Goal: Transaction & Acquisition: Download file/media

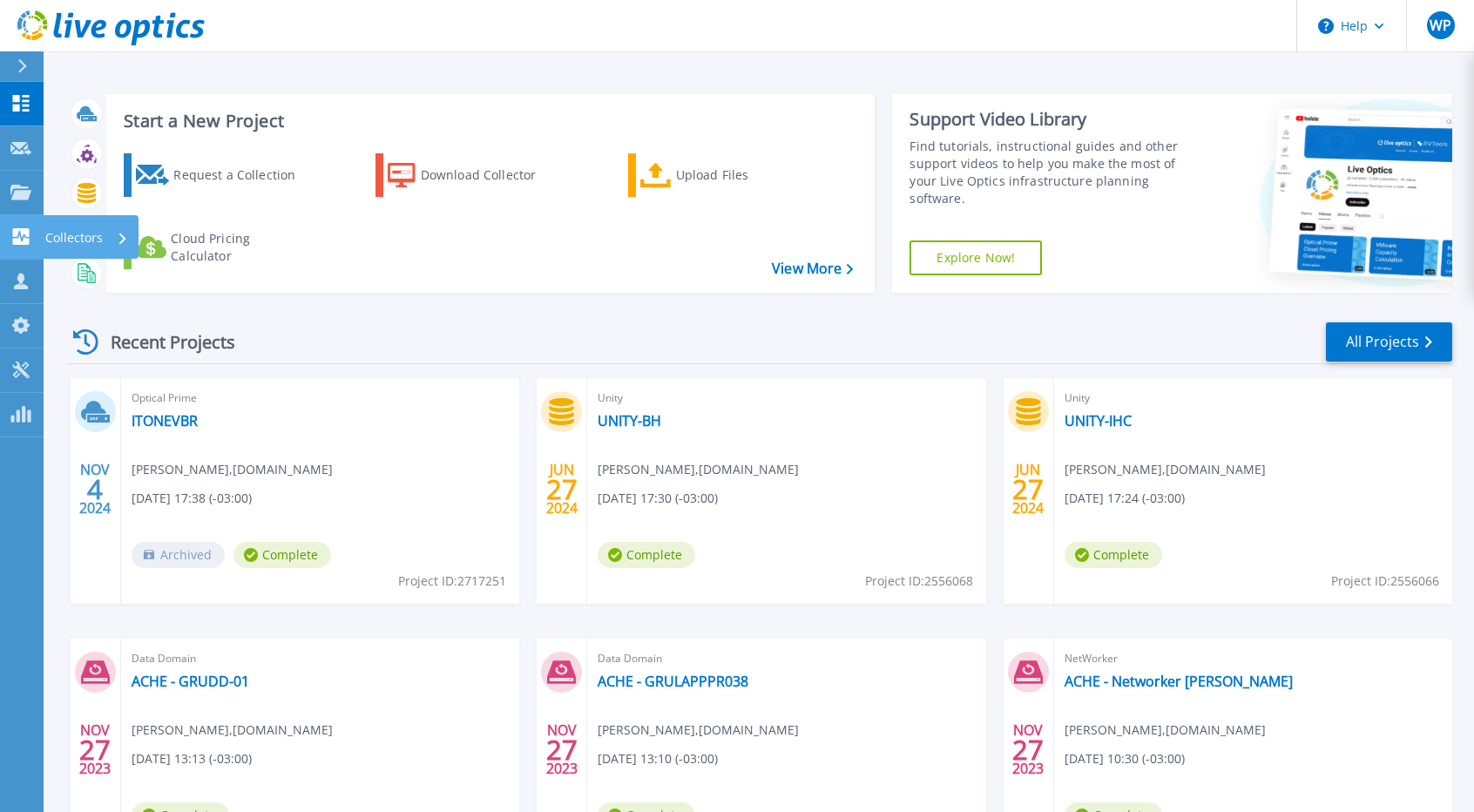
click at [94, 231] on p "Collectors" at bounding box center [74, 238] width 57 height 46
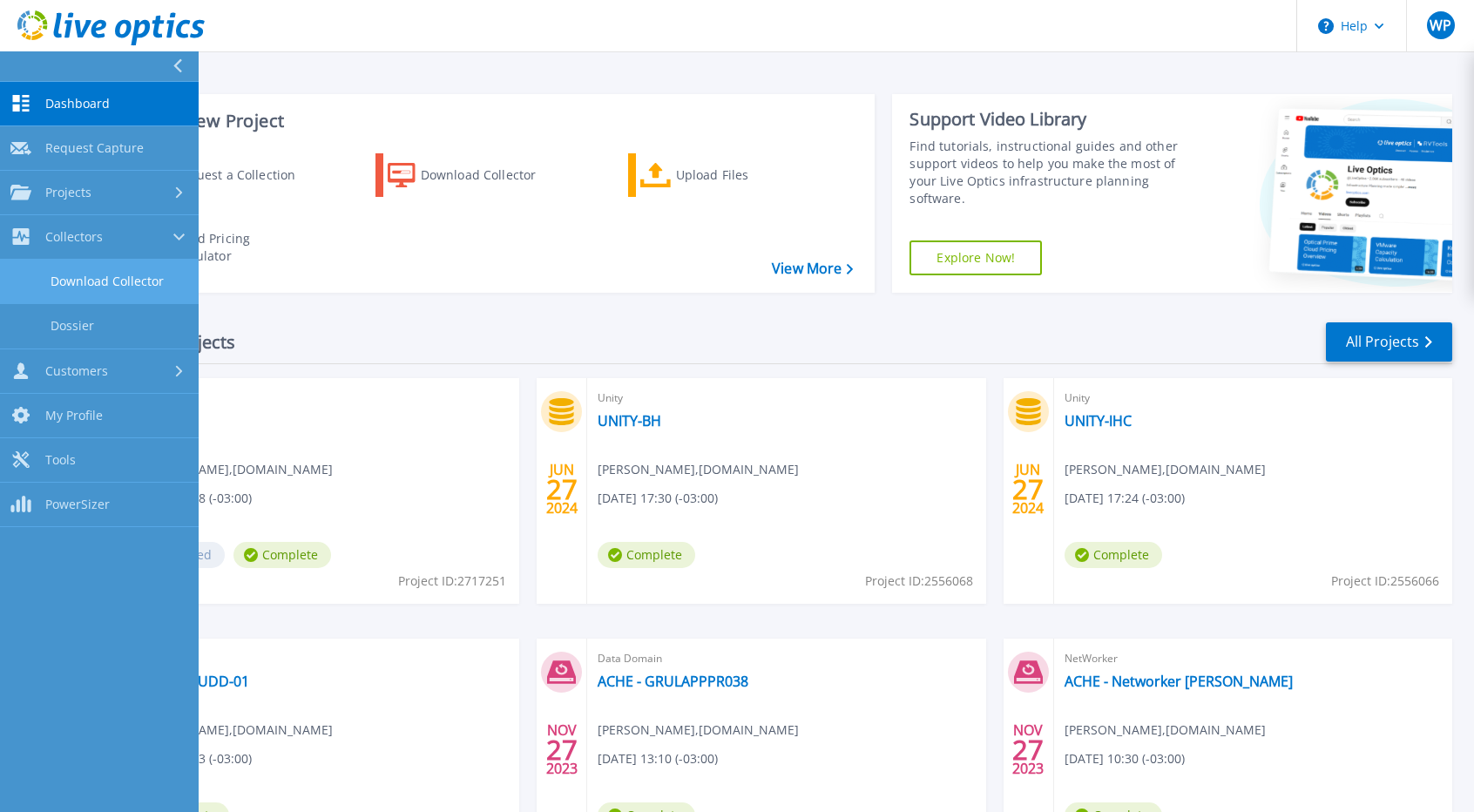
click at [105, 285] on link "Download Collector" at bounding box center [99, 282] width 199 height 45
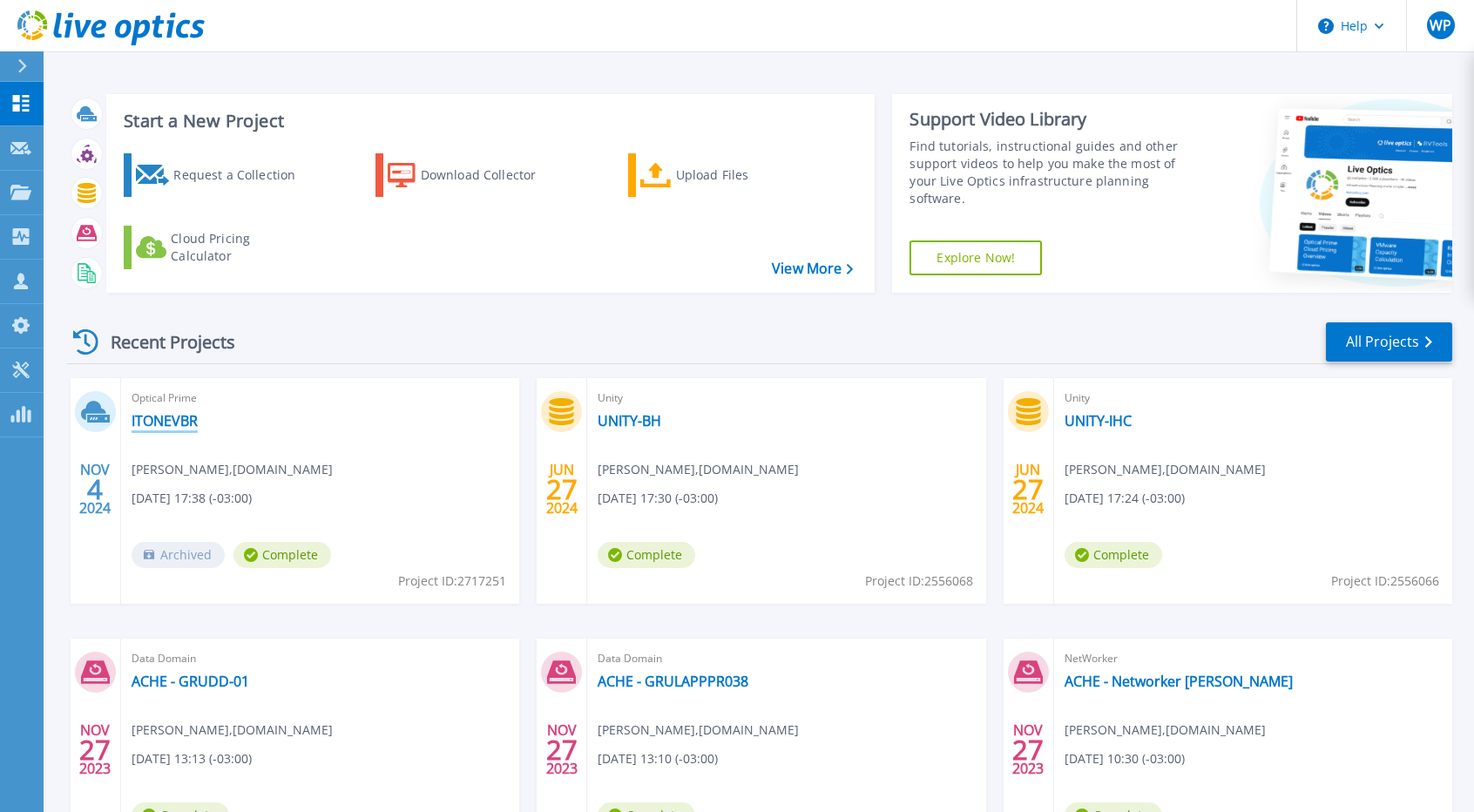
click at [177, 422] on link "ITONEVBR" at bounding box center [164, 420] width 67 height 17
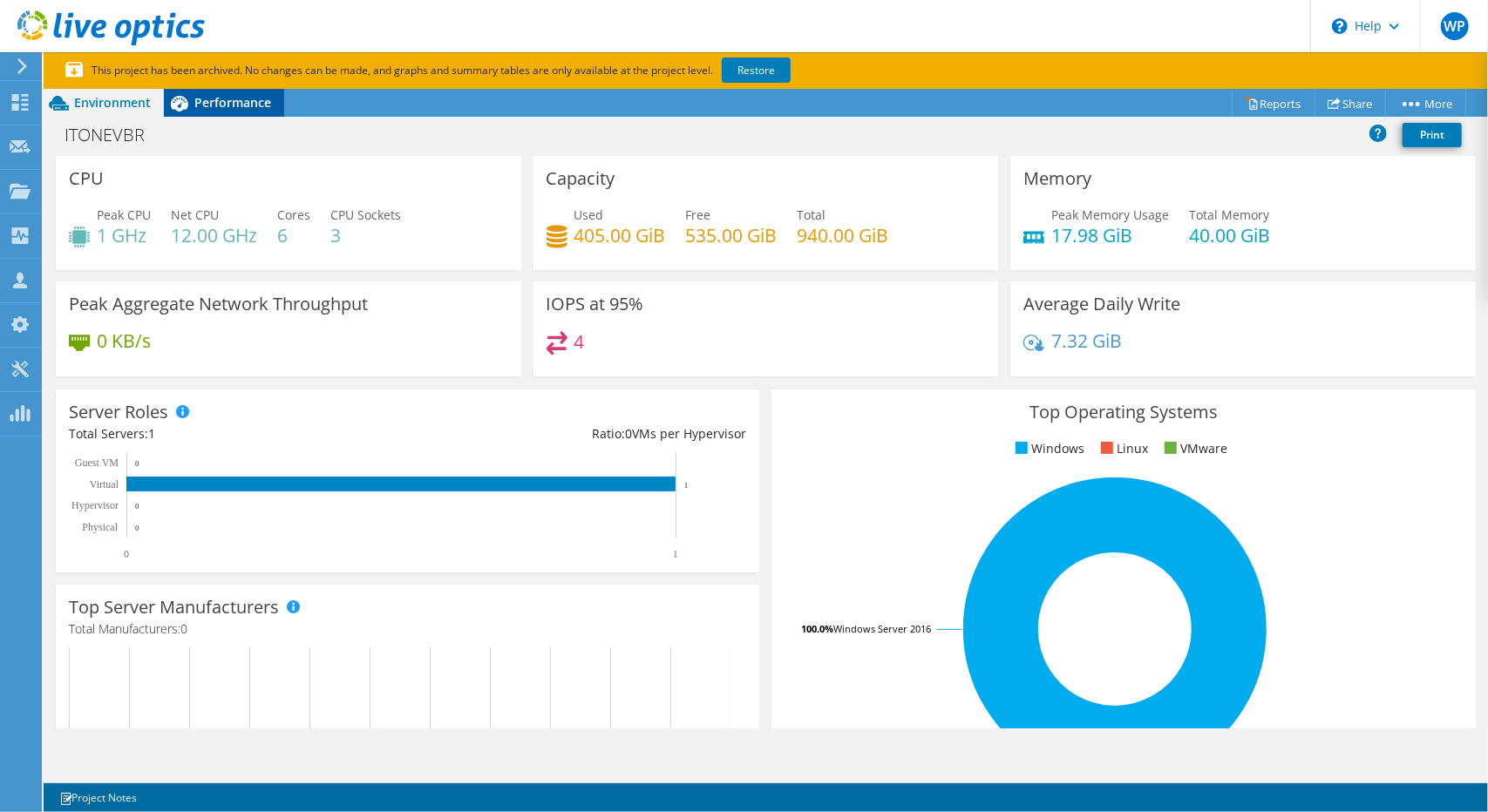
click at [225, 108] on span "Performance" at bounding box center [232, 102] width 77 height 16
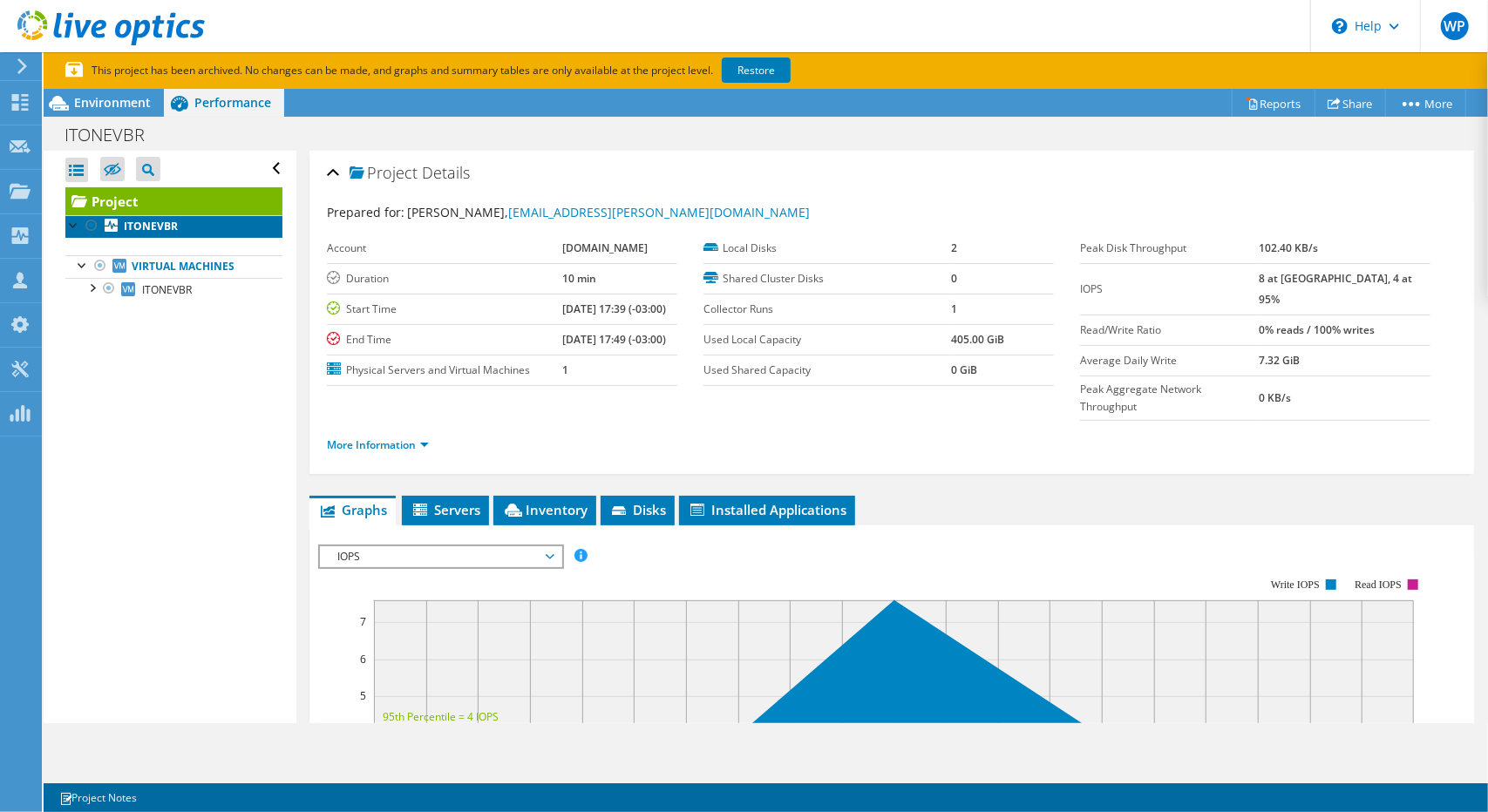
click at [136, 227] on b "ITONEVBR" at bounding box center [150, 226] width 54 height 15
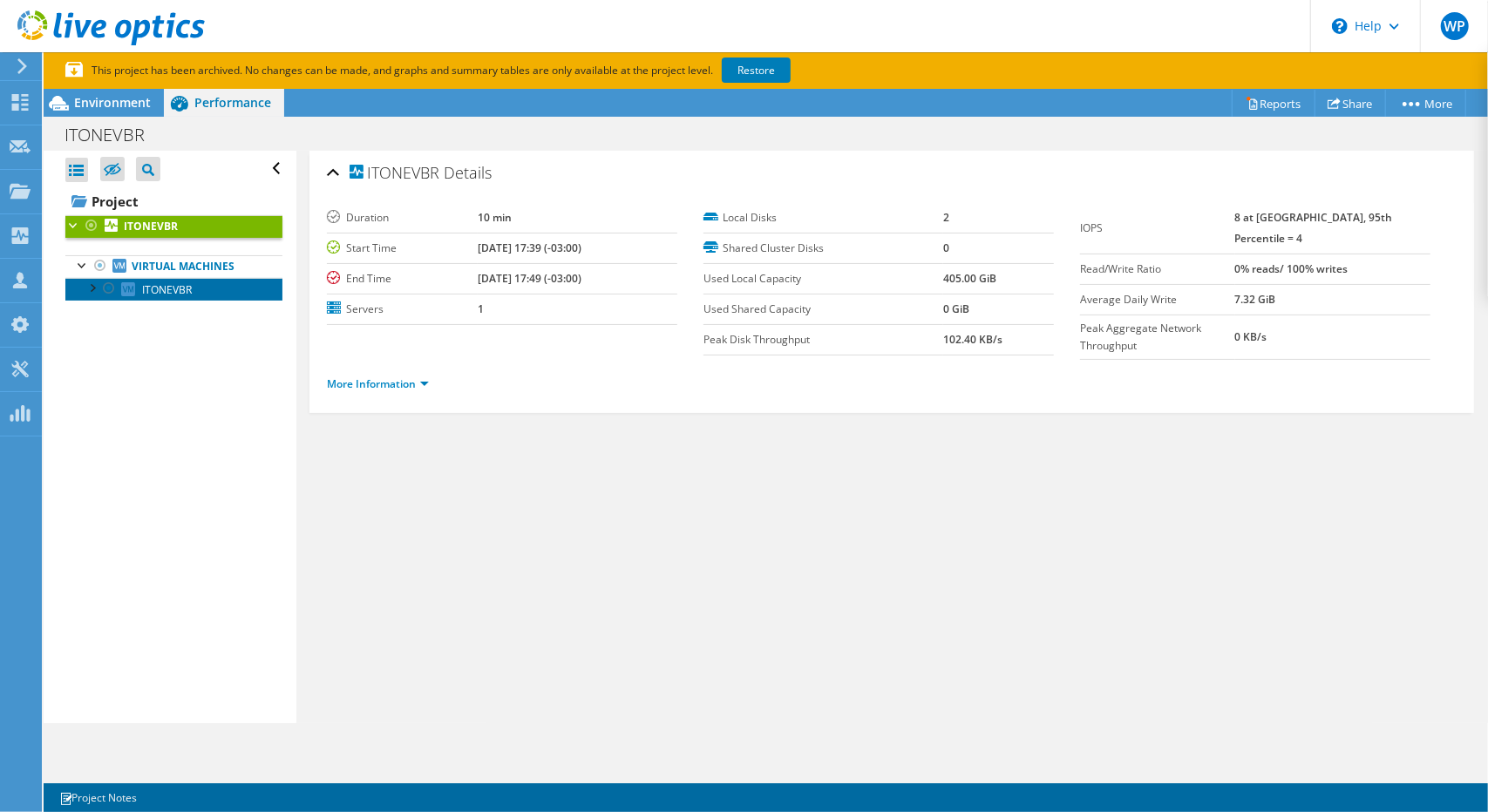
click at [158, 278] on link "ITONEVBR" at bounding box center [174, 289] width 217 height 23
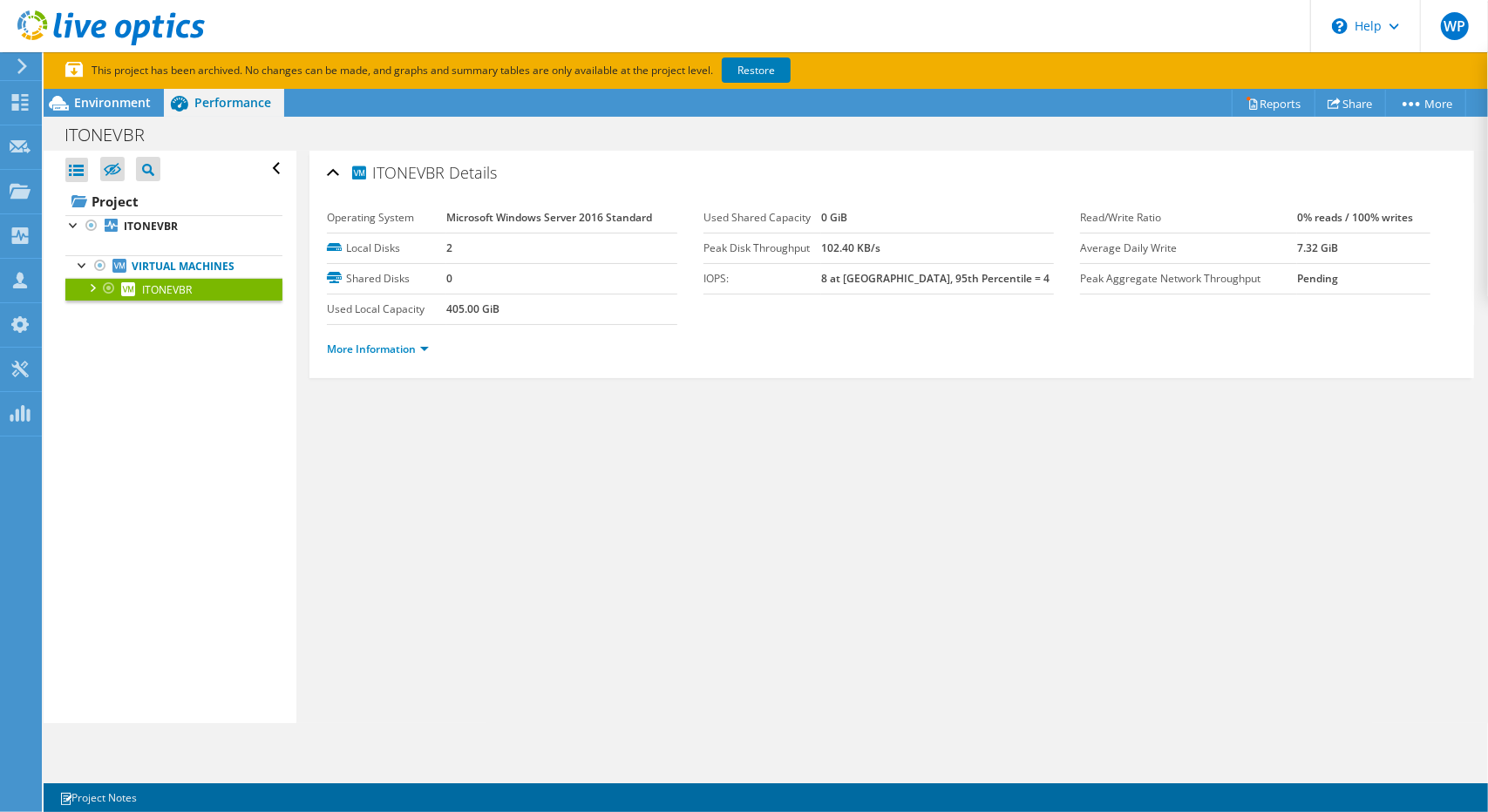
click at [164, 306] on ul "Virtual Machines ITONEVBR 0 C: 1 E:" at bounding box center [174, 278] width 217 height 80
click at [92, 289] on div at bounding box center [91, 286] width 17 height 17
click at [164, 311] on link "0 C:" at bounding box center [174, 312] width 217 height 23
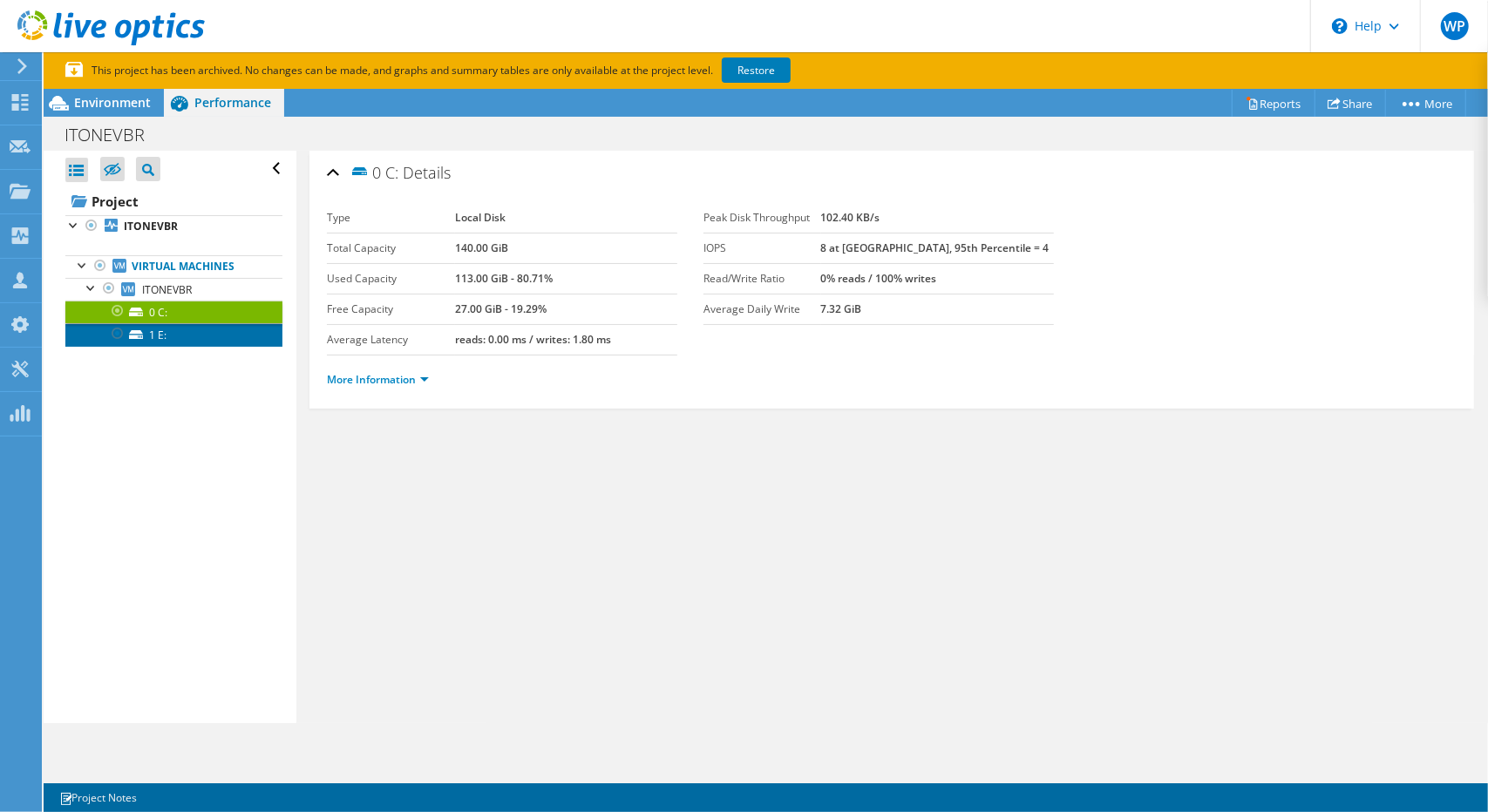
click at [155, 330] on link "1 E:" at bounding box center [174, 334] width 217 height 23
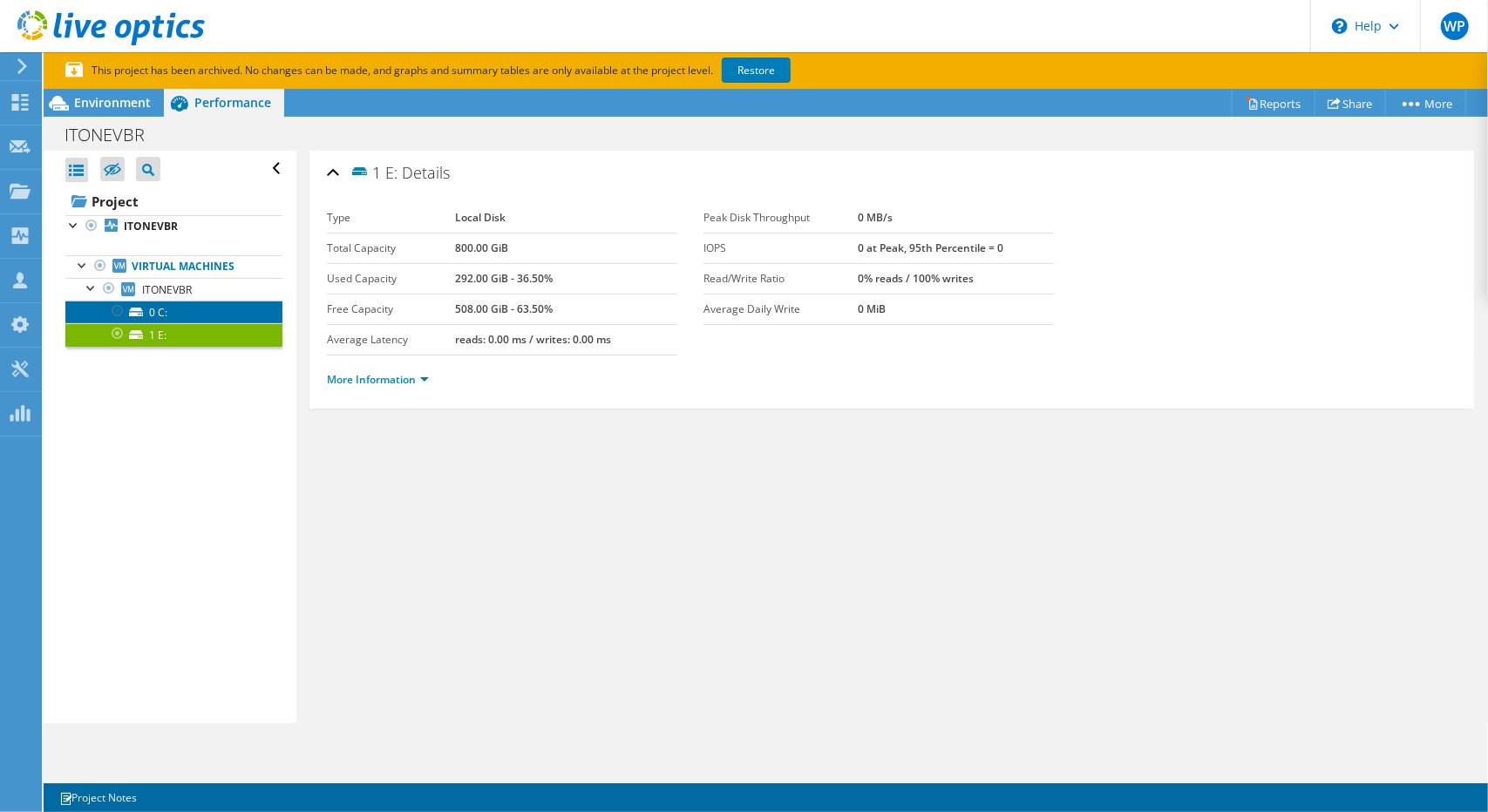
click at [172, 306] on link "0 C:" at bounding box center [174, 312] width 217 height 23
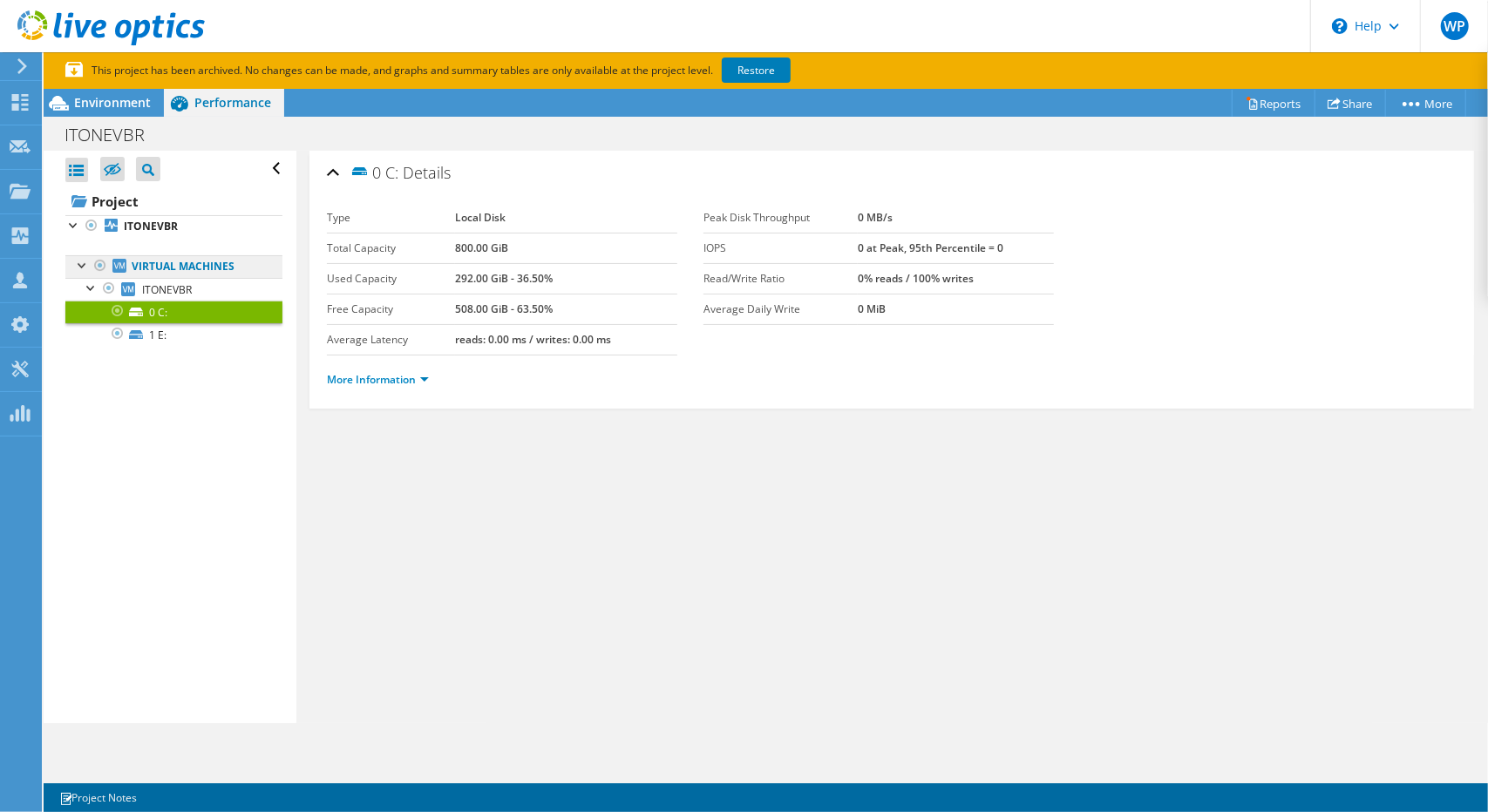
click at [170, 274] on link "Virtual Machines" at bounding box center [174, 266] width 217 height 23
click at [170, 259] on link "Virtual Machines" at bounding box center [174, 266] width 217 height 23
click at [1256, 97] on link "Reports" at bounding box center [1274, 103] width 84 height 27
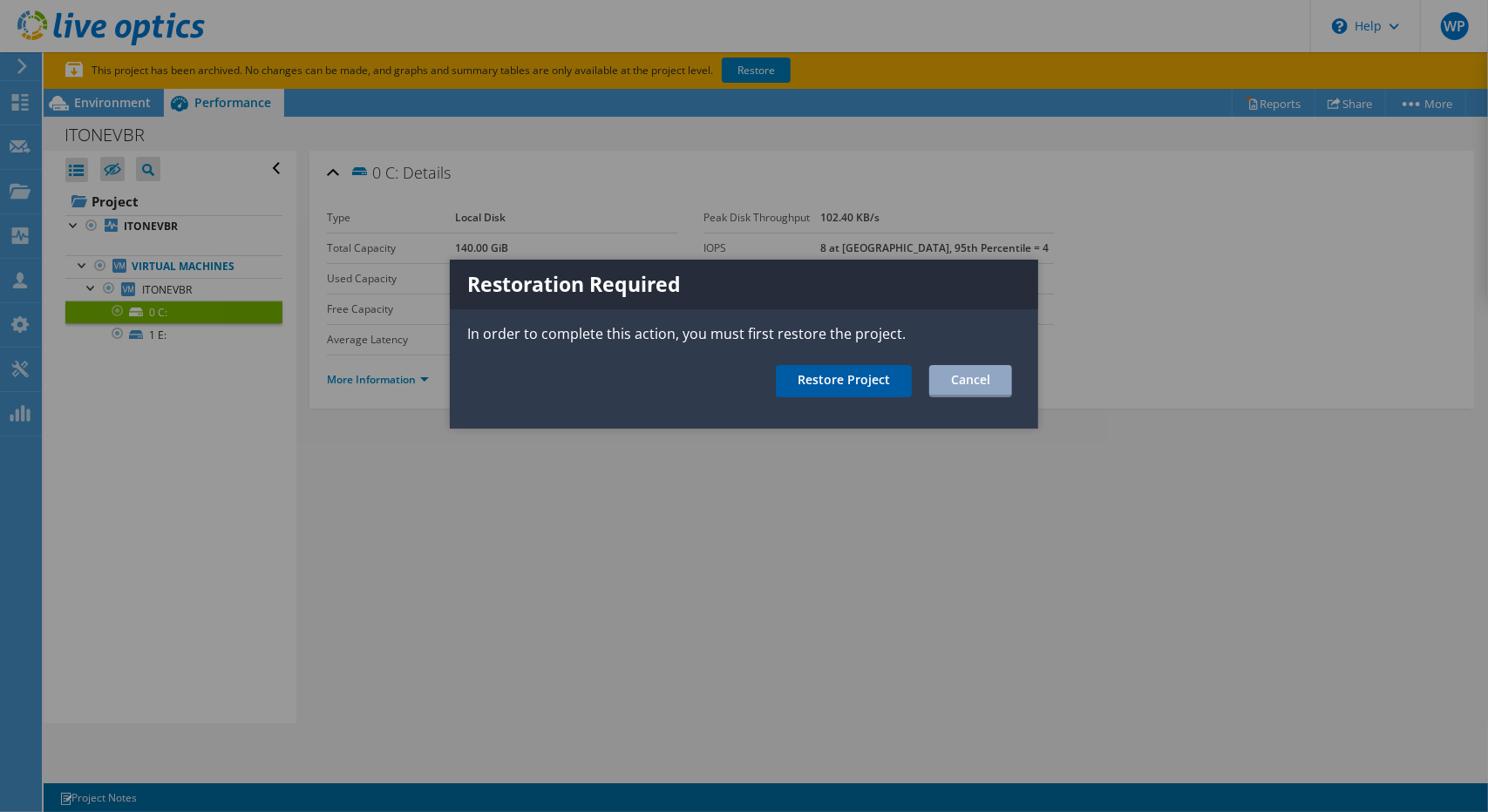
click at [846, 381] on link "Restore Project" at bounding box center [843, 381] width 136 height 32
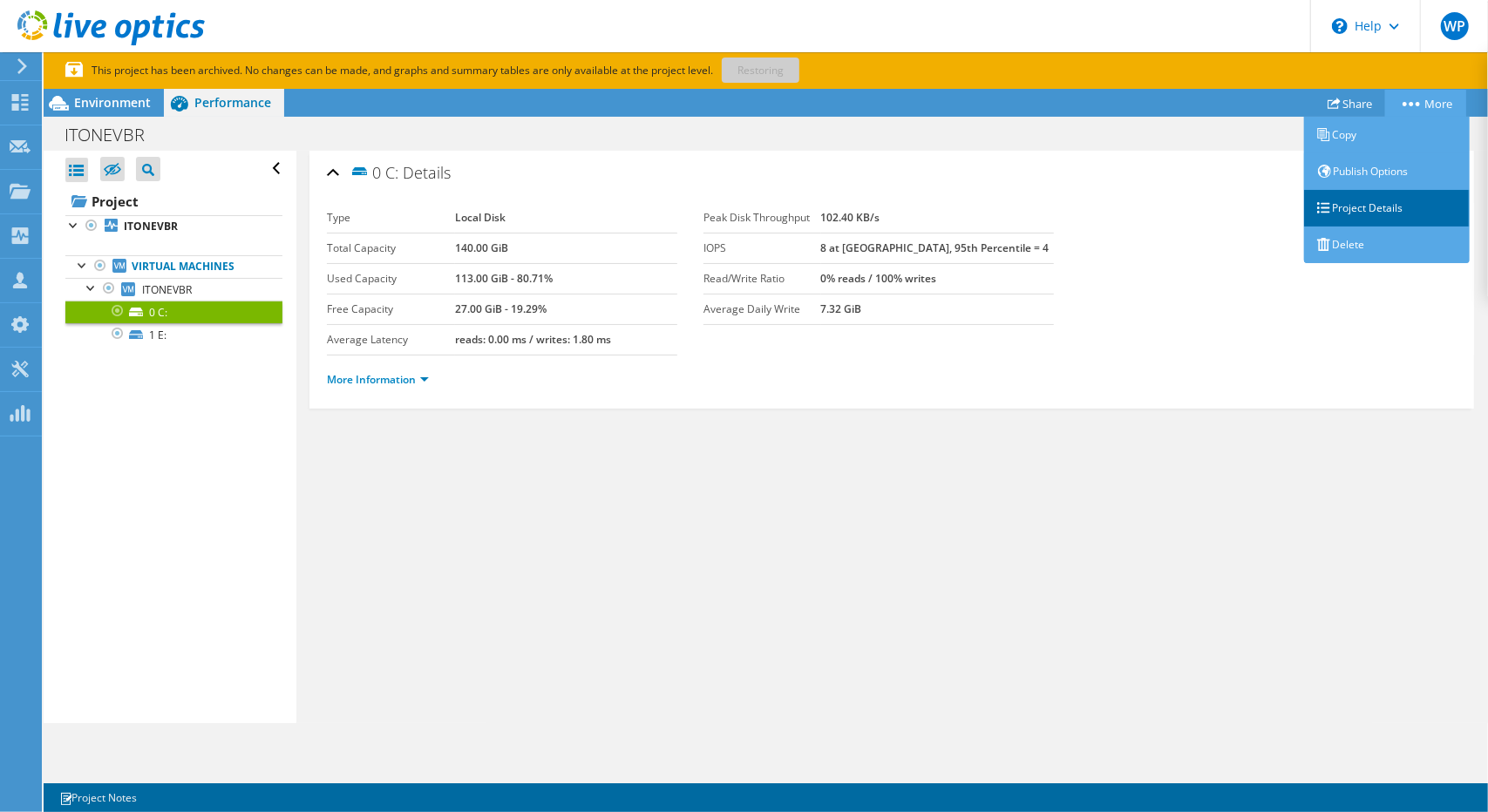
click at [1368, 203] on link "Project Details" at bounding box center [1387, 208] width 166 height 36
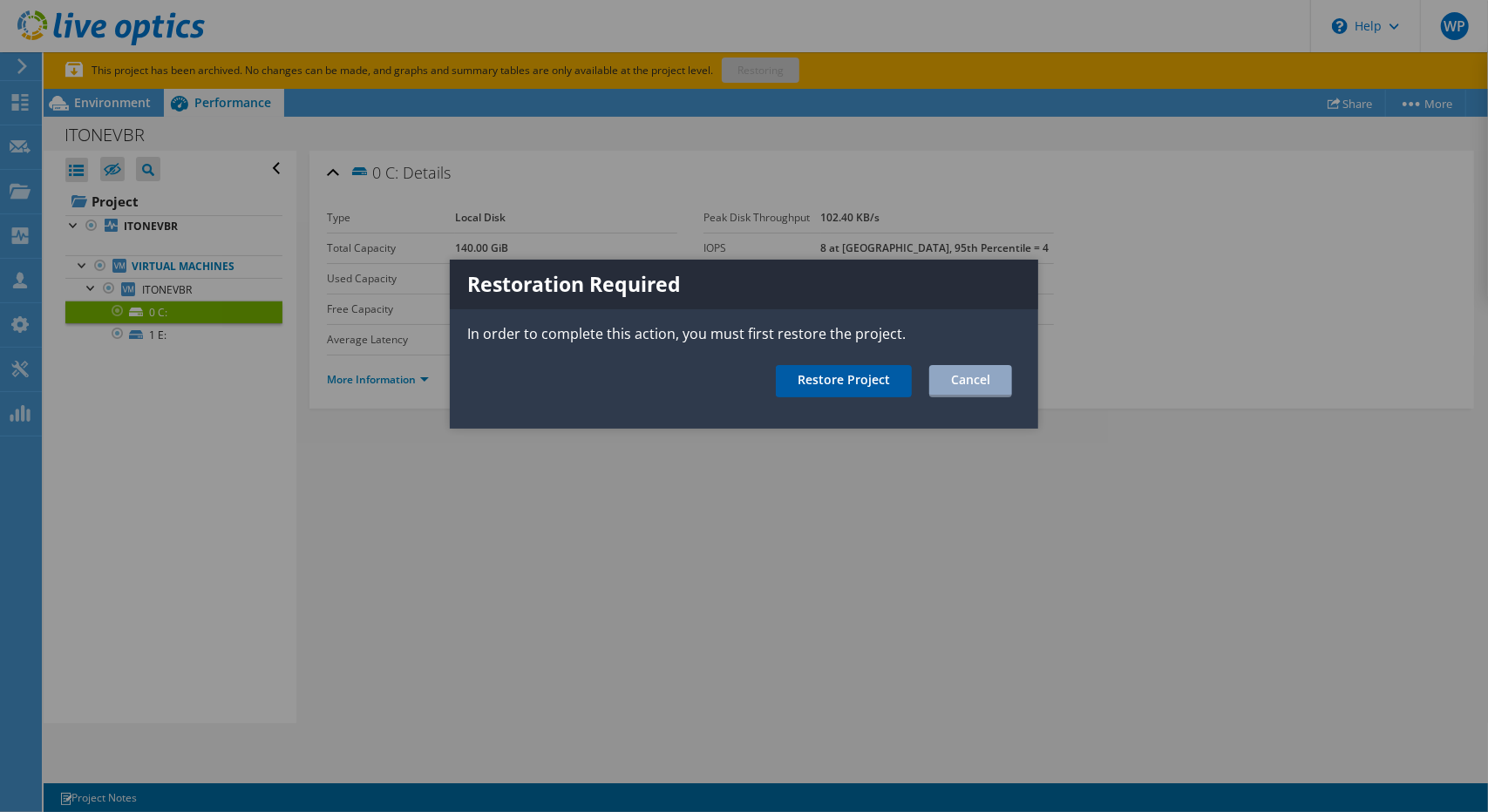
click at [848, 380] on link "Restore Project" at bounding box center [843, 381] width 136 height 32
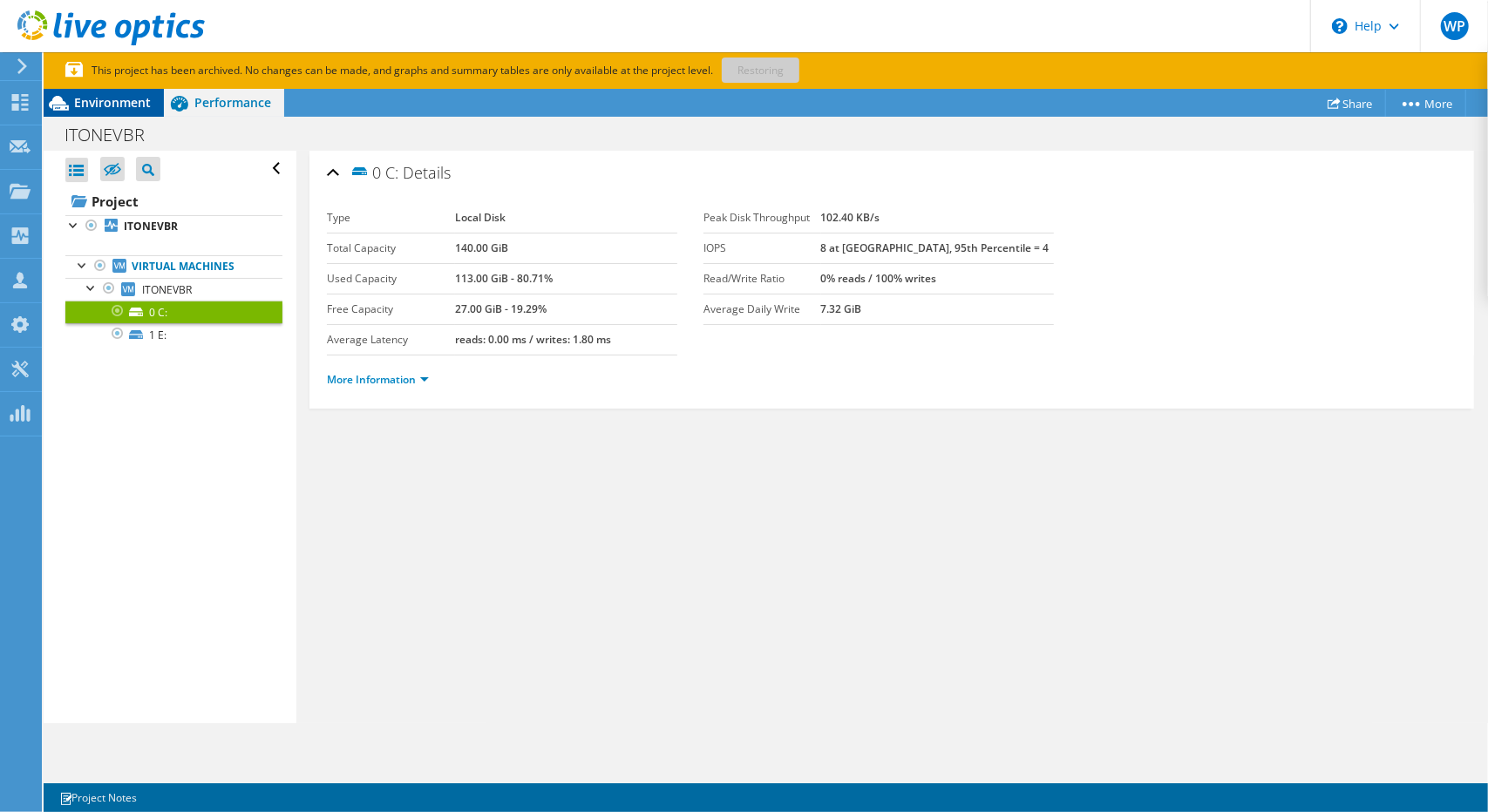
click at [147, 106] on span "Environment" at bounding box center [112, 102] width 77 height 16
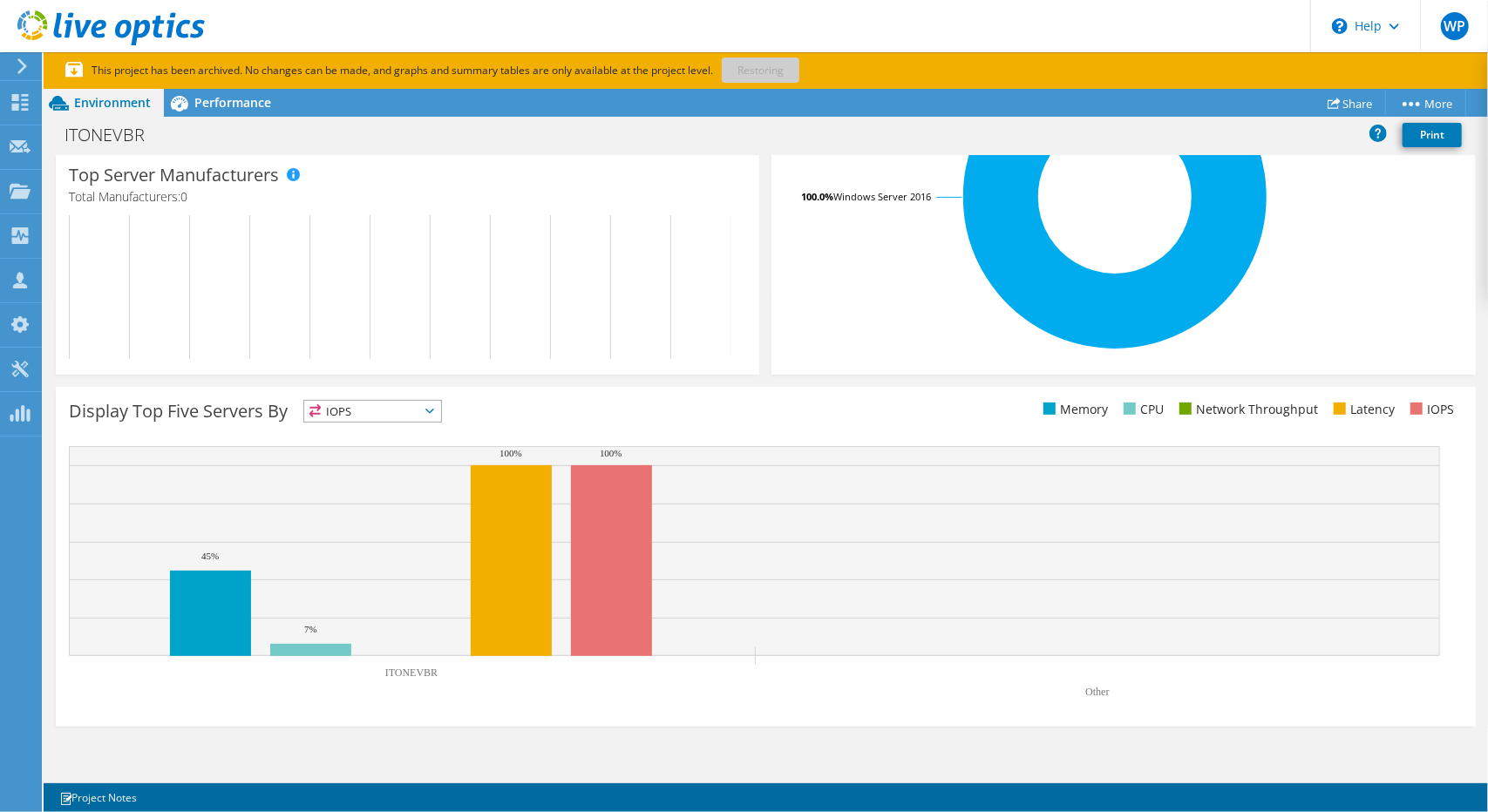
scroll to position [442, 0]
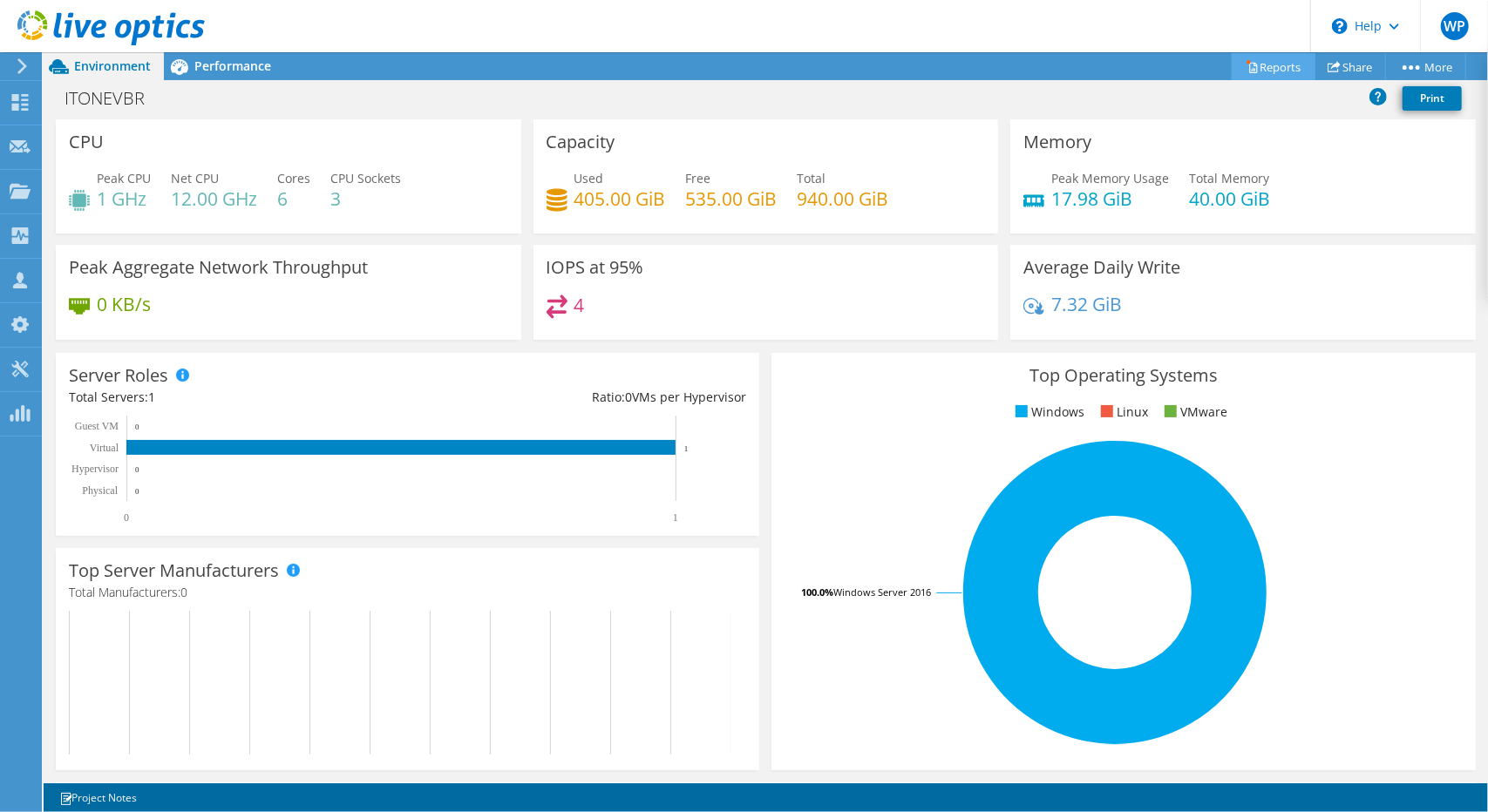
click at [1263, 62] on link "Reports" at bounding box center [1274, 67] width 84 height 27
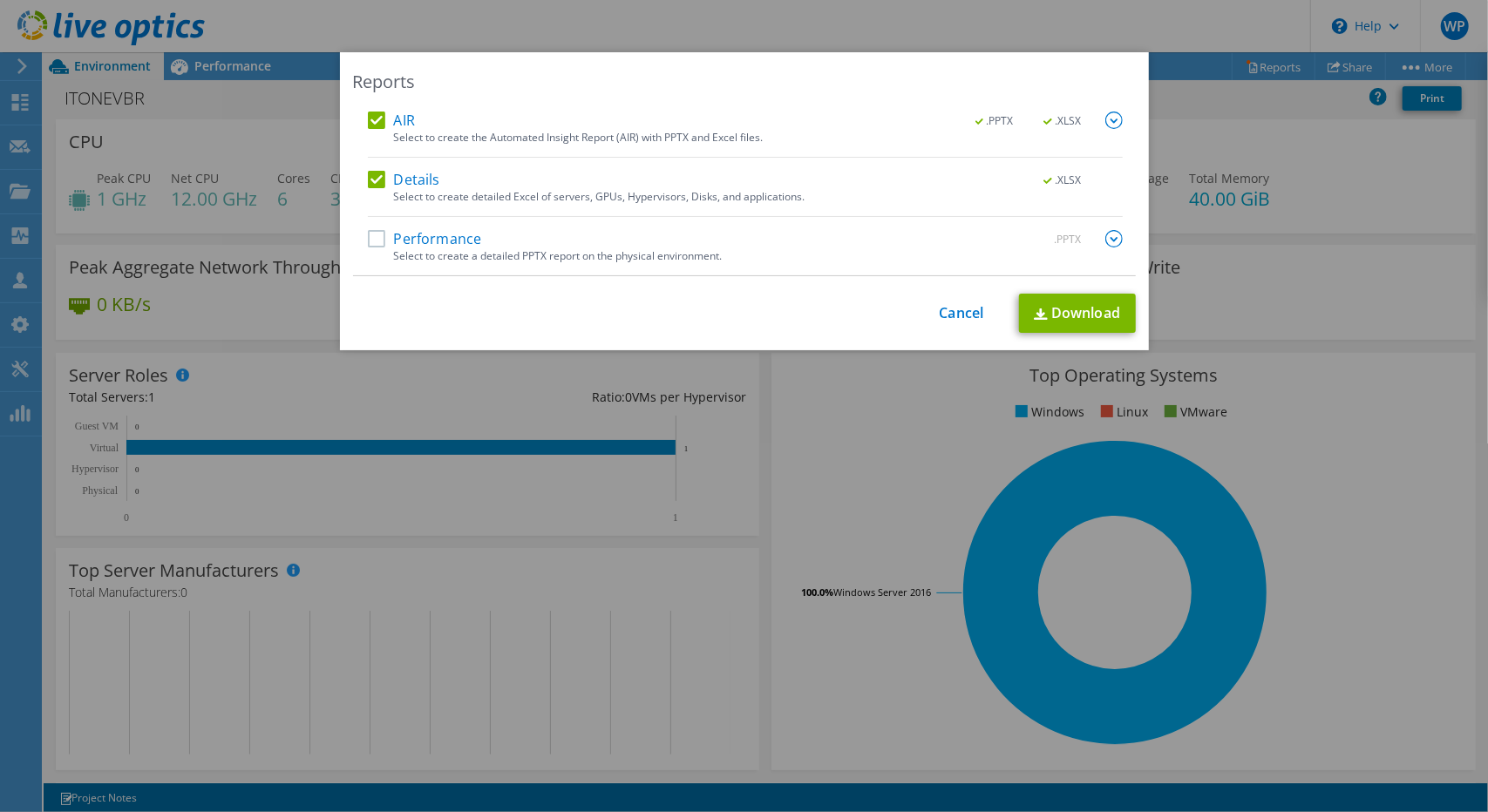
click at [380, 235] on label "Performance" at bounding box center [424, 238] width 114 height 17
click at [0, 0] on input "Performance" at bounding box center [0, 0] width 0 height 0
click at [1075, 306] on link "Download" at bounding box center [1077, 313] width 117 height 39
click at [956, 313] on link "Cancel" at bounding box center [961, 313] width 45 height 16
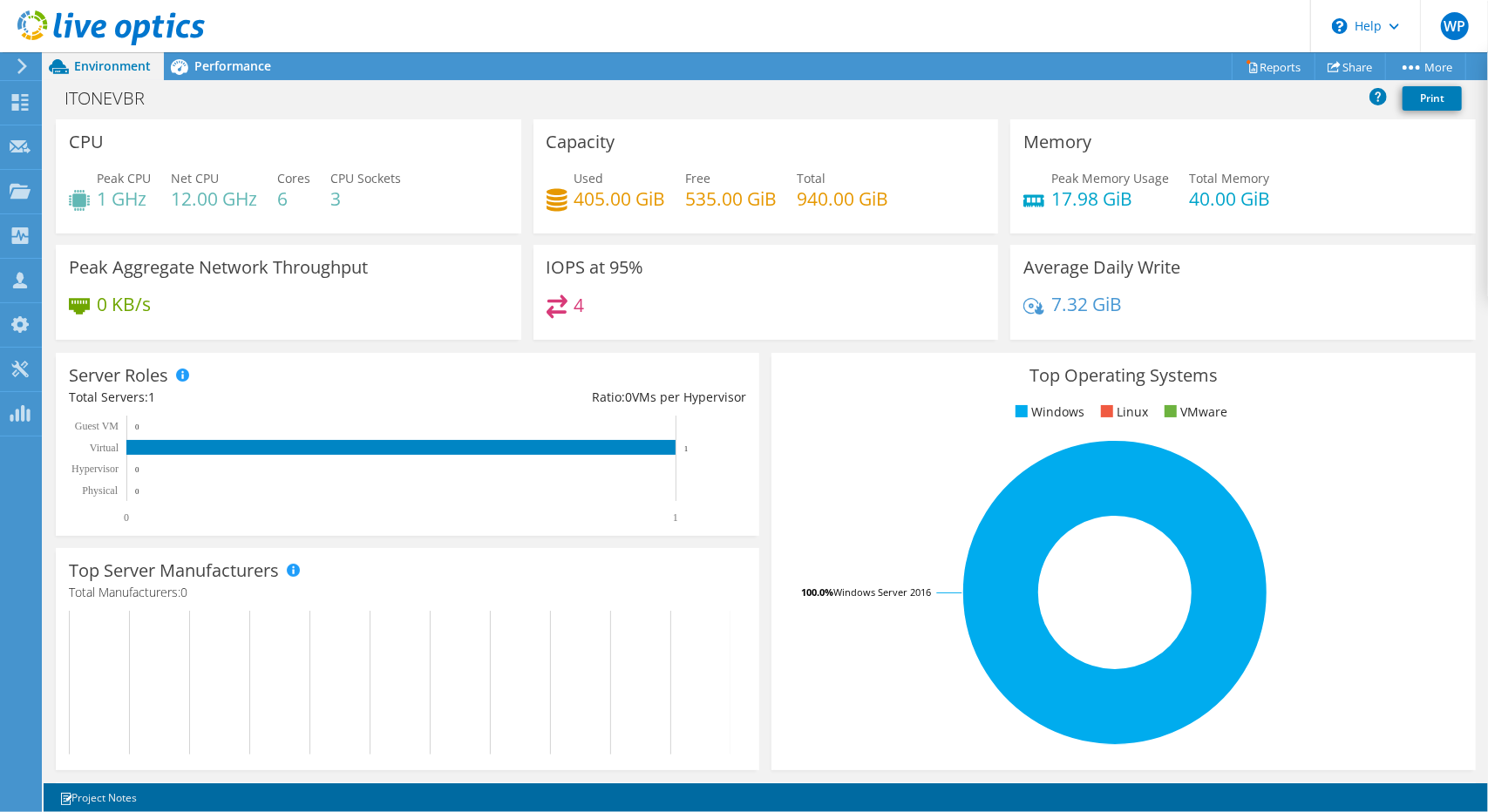
click at [14, 67] on div at bounding box center [19, 66] width 19 height 15
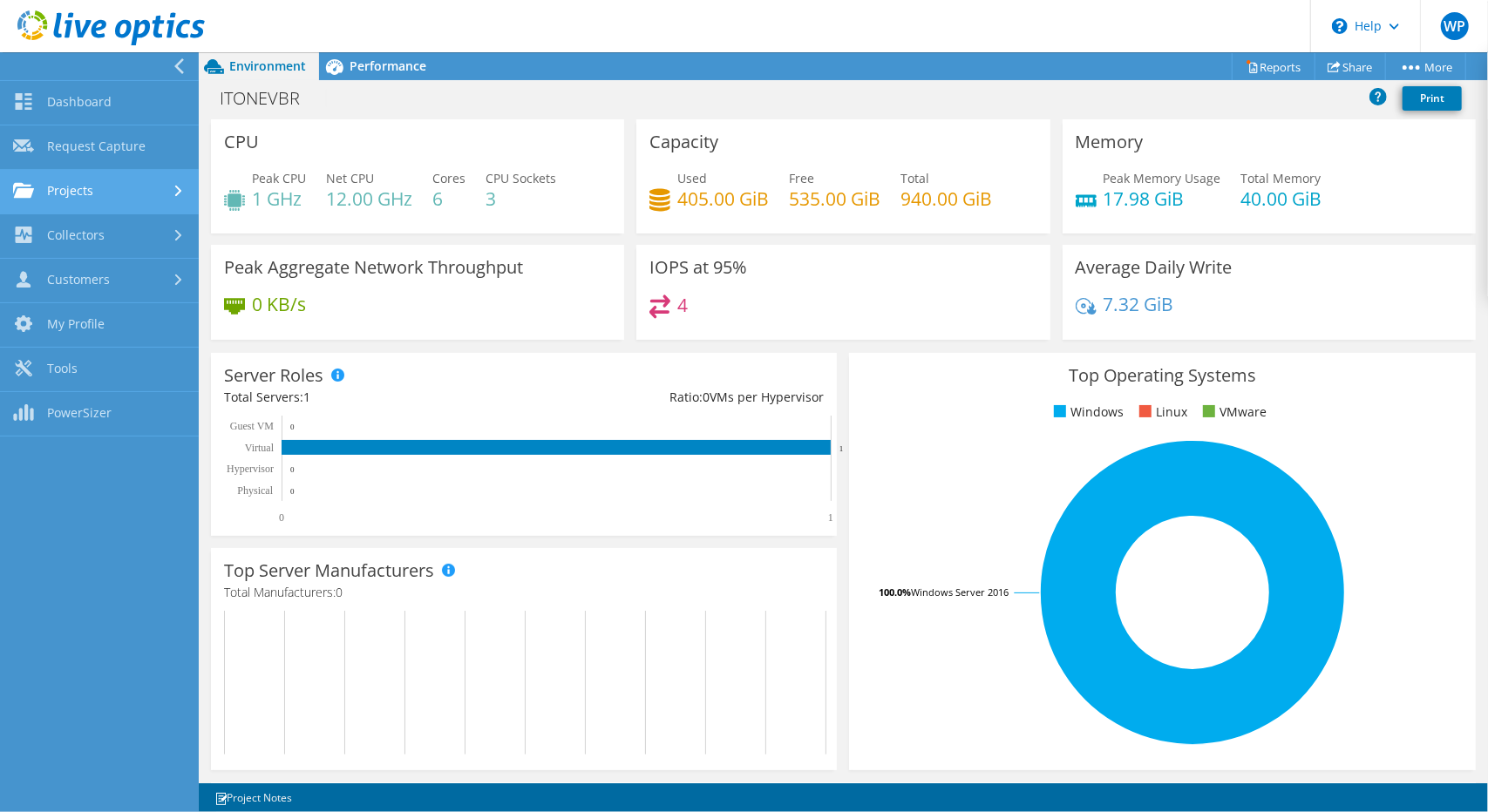
click at [104, 195] on link "Projects" at bounding box center [99, 191] width 199 height 45
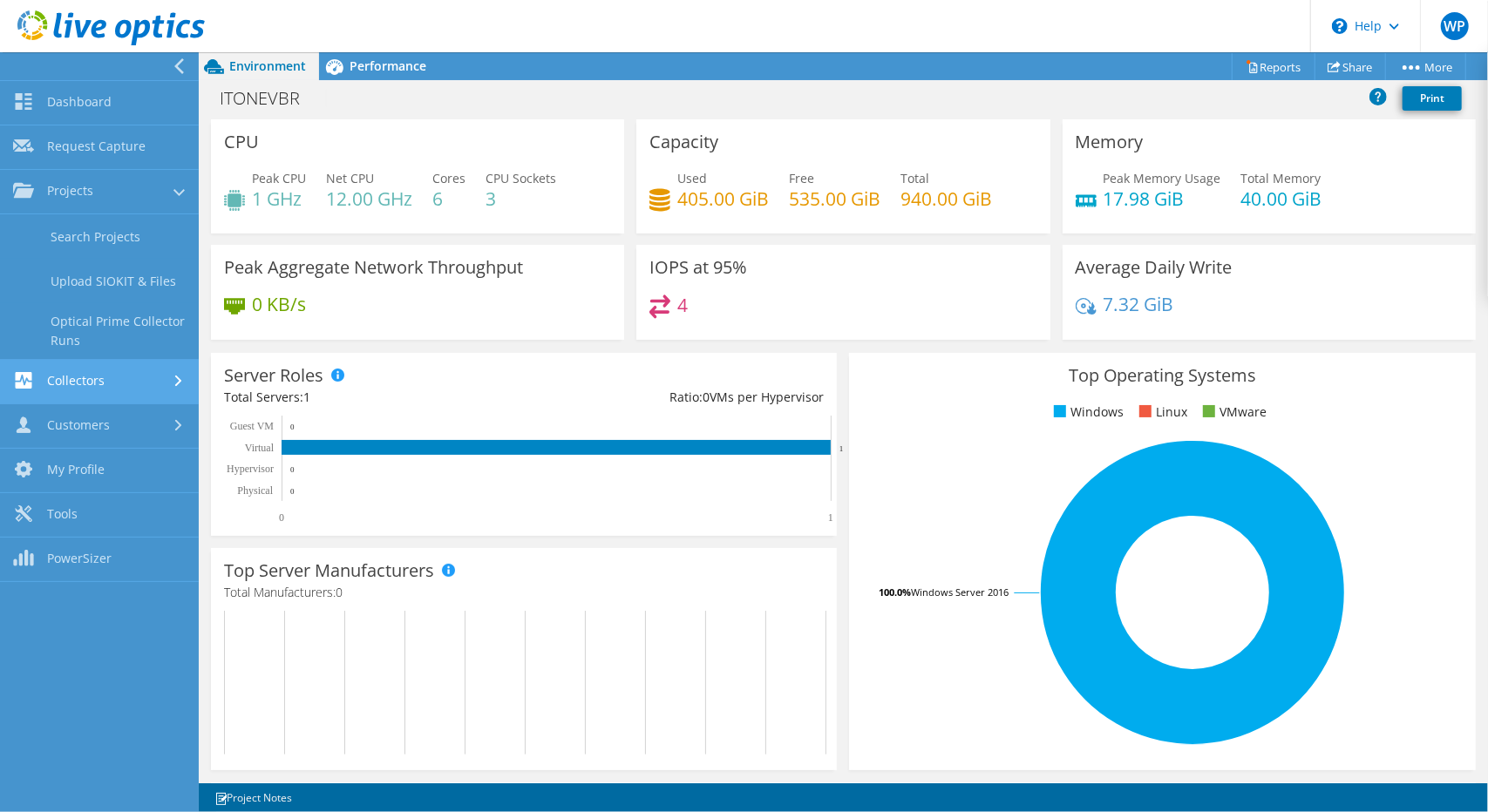
click at [113, 391] on link "Collectors" at bounding box center [99, 382] width 199 height 45
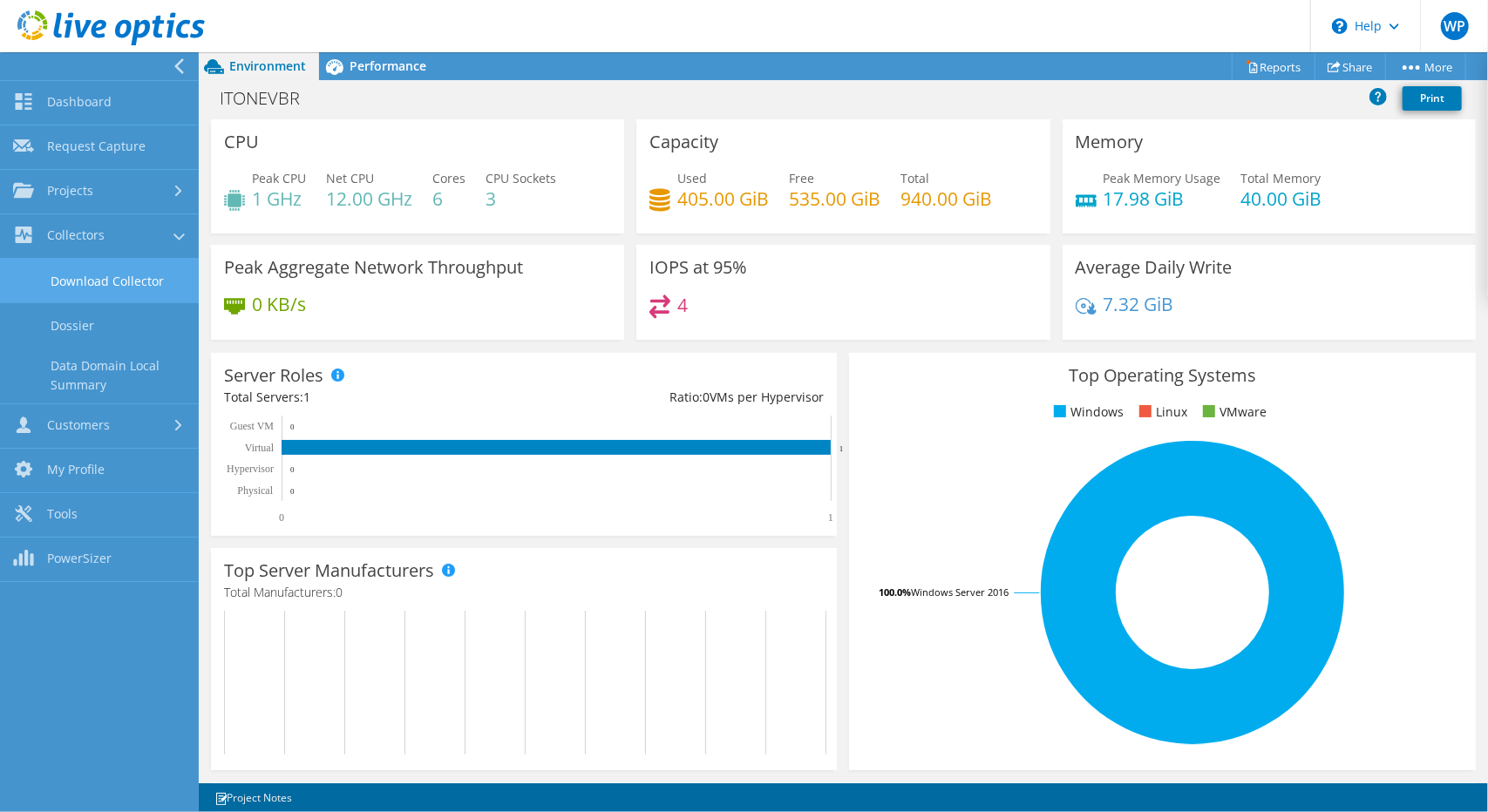
click at [132, 282] on link "Download Collector" at bounding box center [99, 281] width 199 height 45
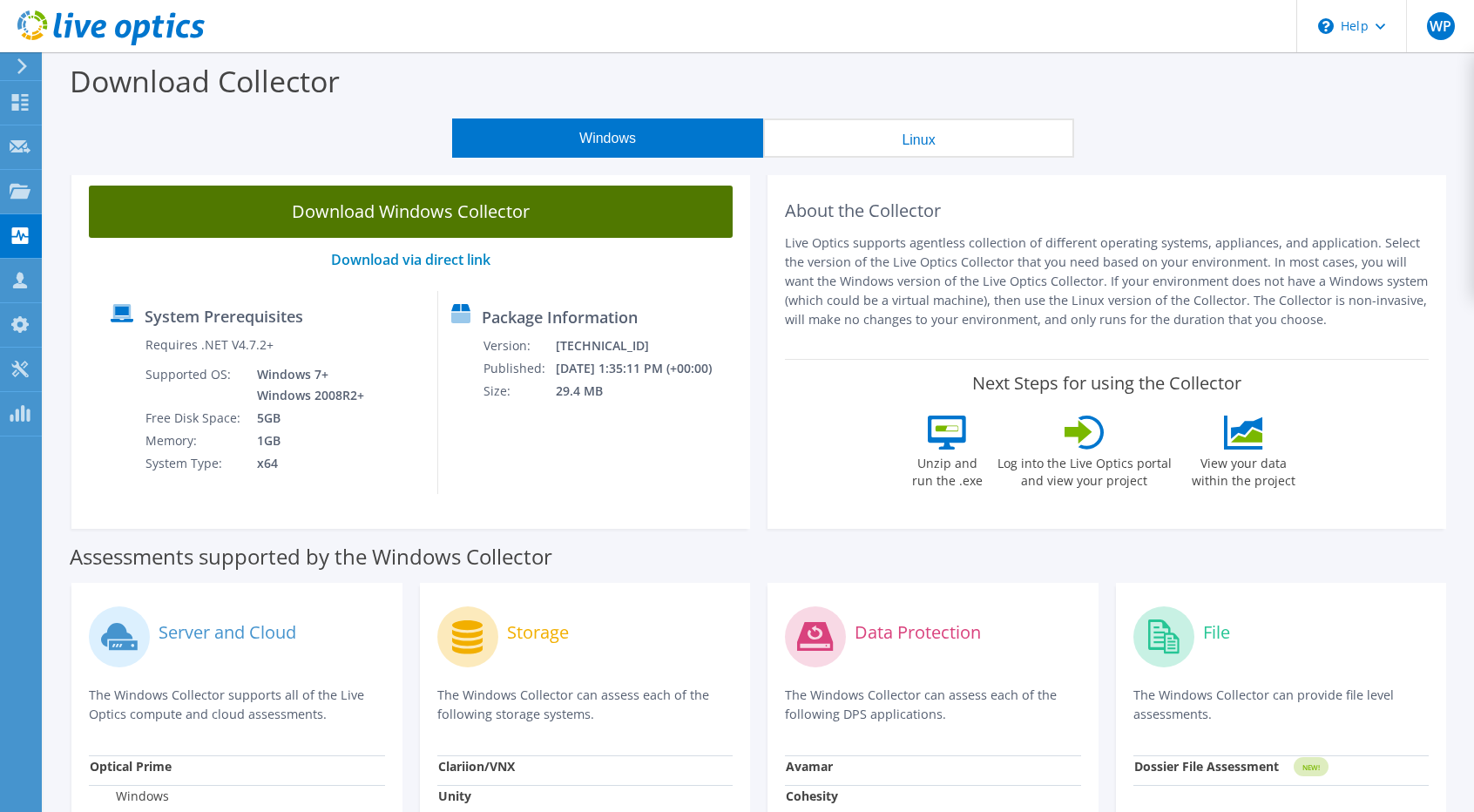
click at [451, 220] on link "Download Windows Collector" at bounding box center [410, 211] width 644 height 52
